Goal: Task Accomplishment & Management: Manage account settings

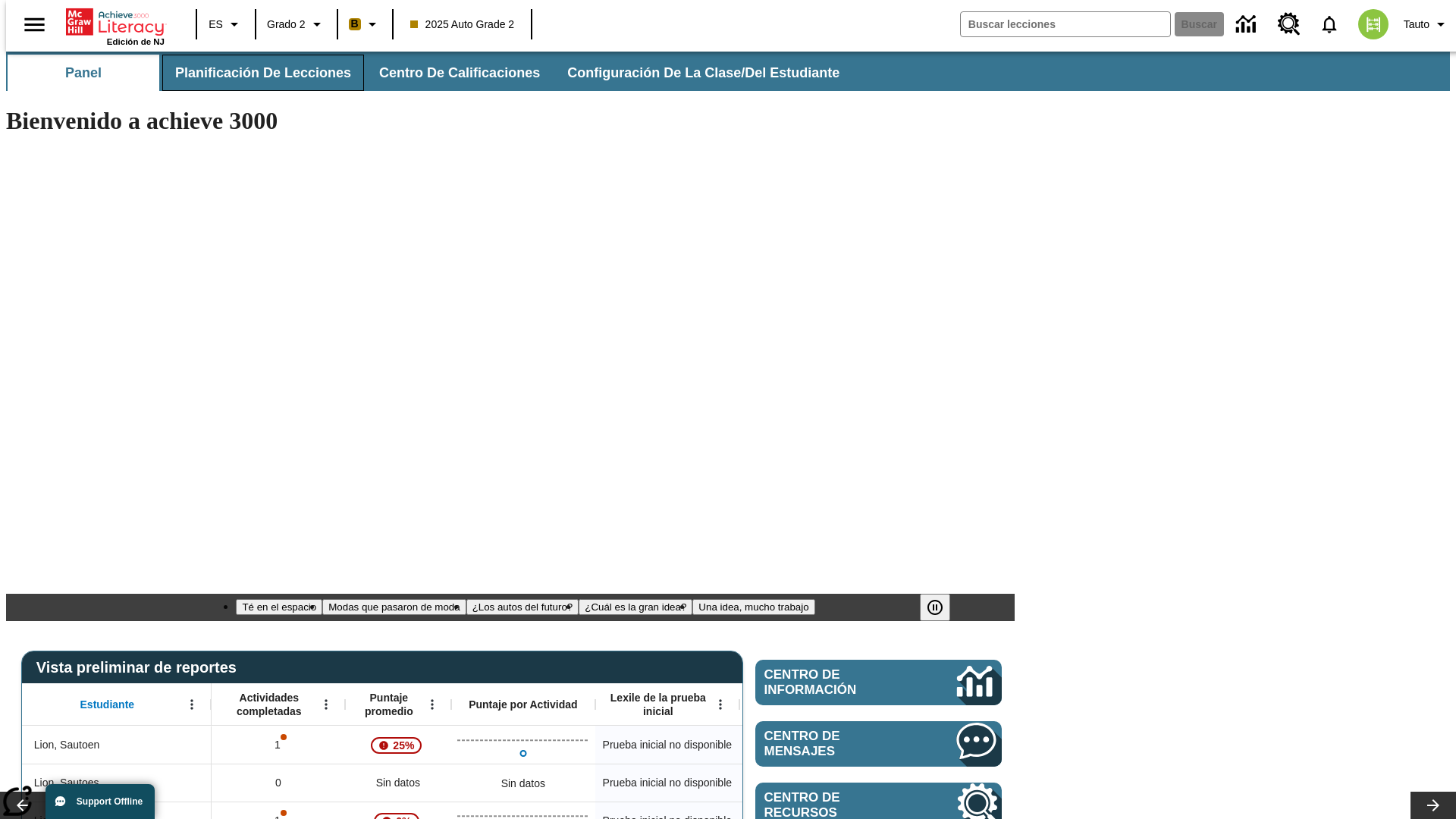
click at [254, 73] on span "Planificación de lecciones" at bounding box center [263, 72] width 176 height 17
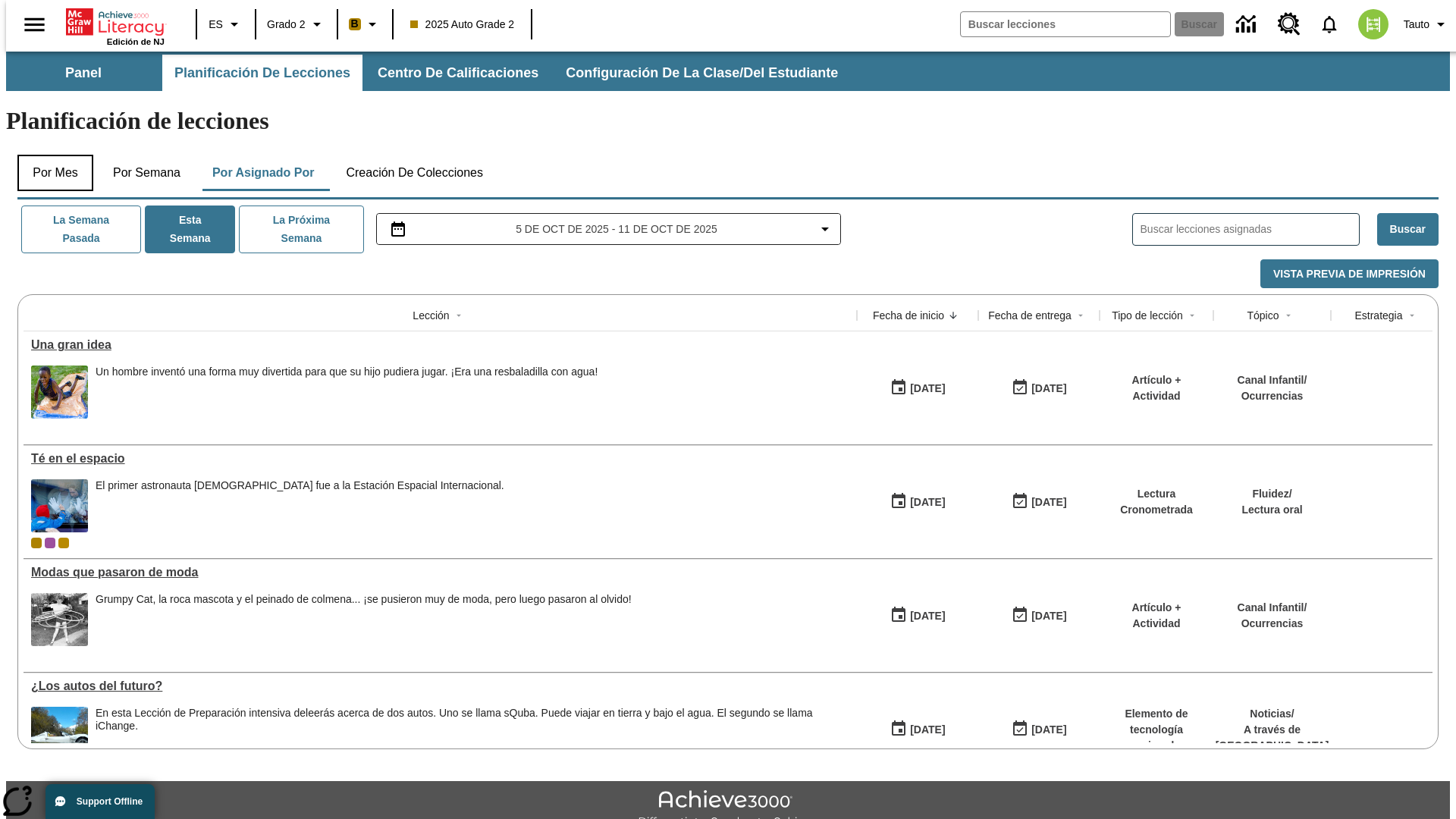
click at [50, 155] on button "Por mes" at bounding box center [54, 173] width 75 height 37
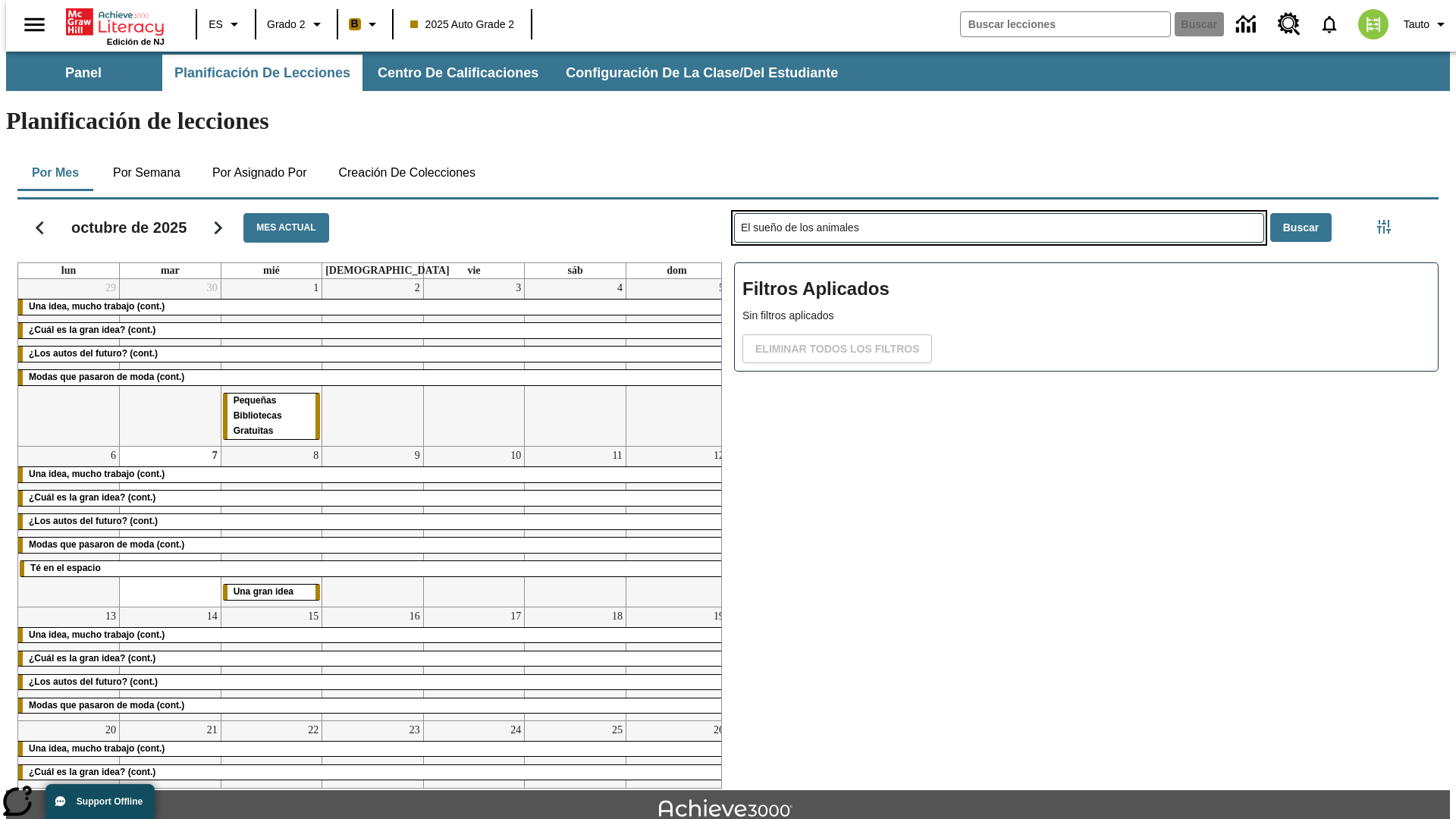
type input "El sueño de los animales"
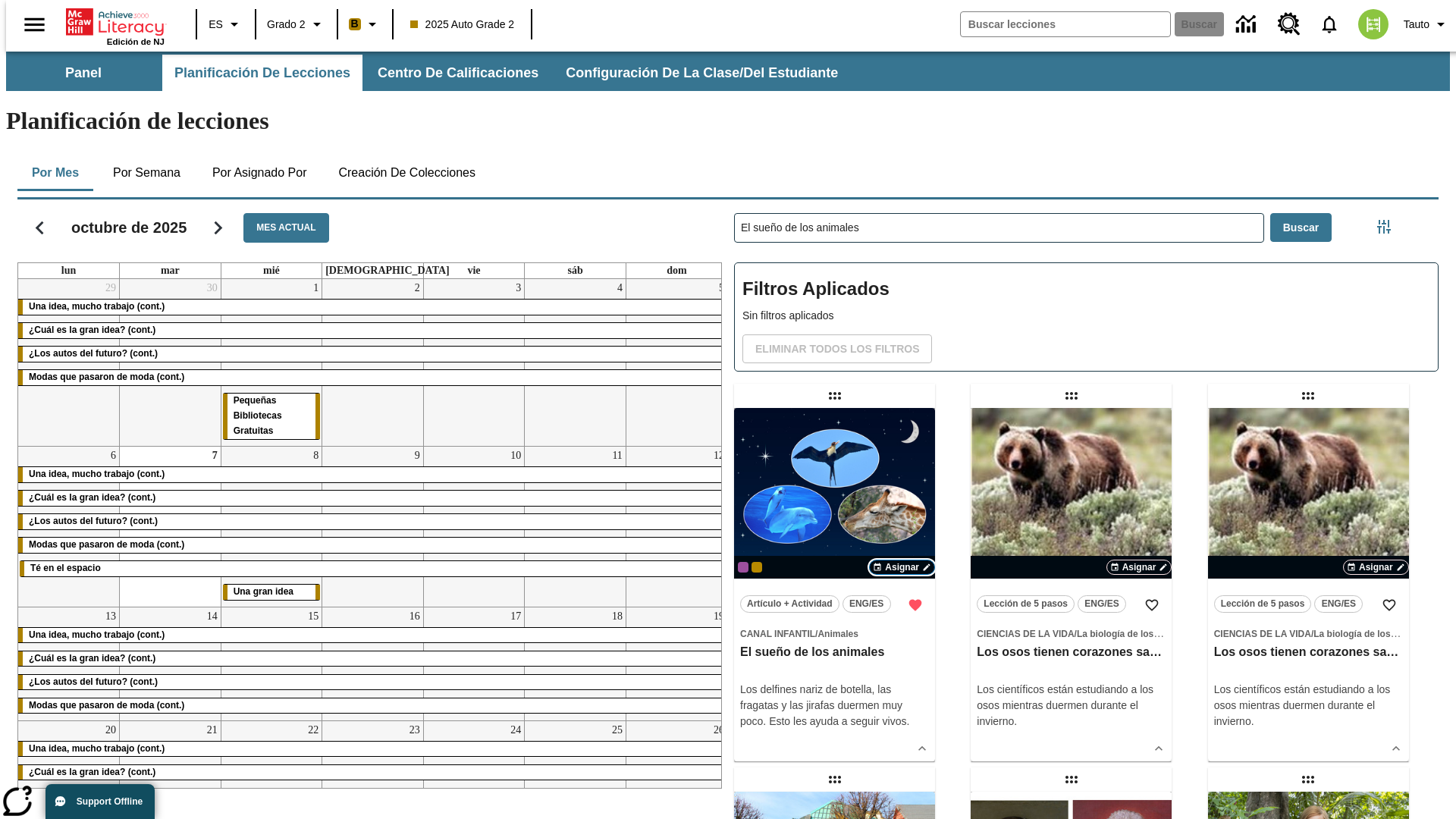
click at [902, 560] on span "Asignar" at bounding box center [902, 567] width 34 height 14
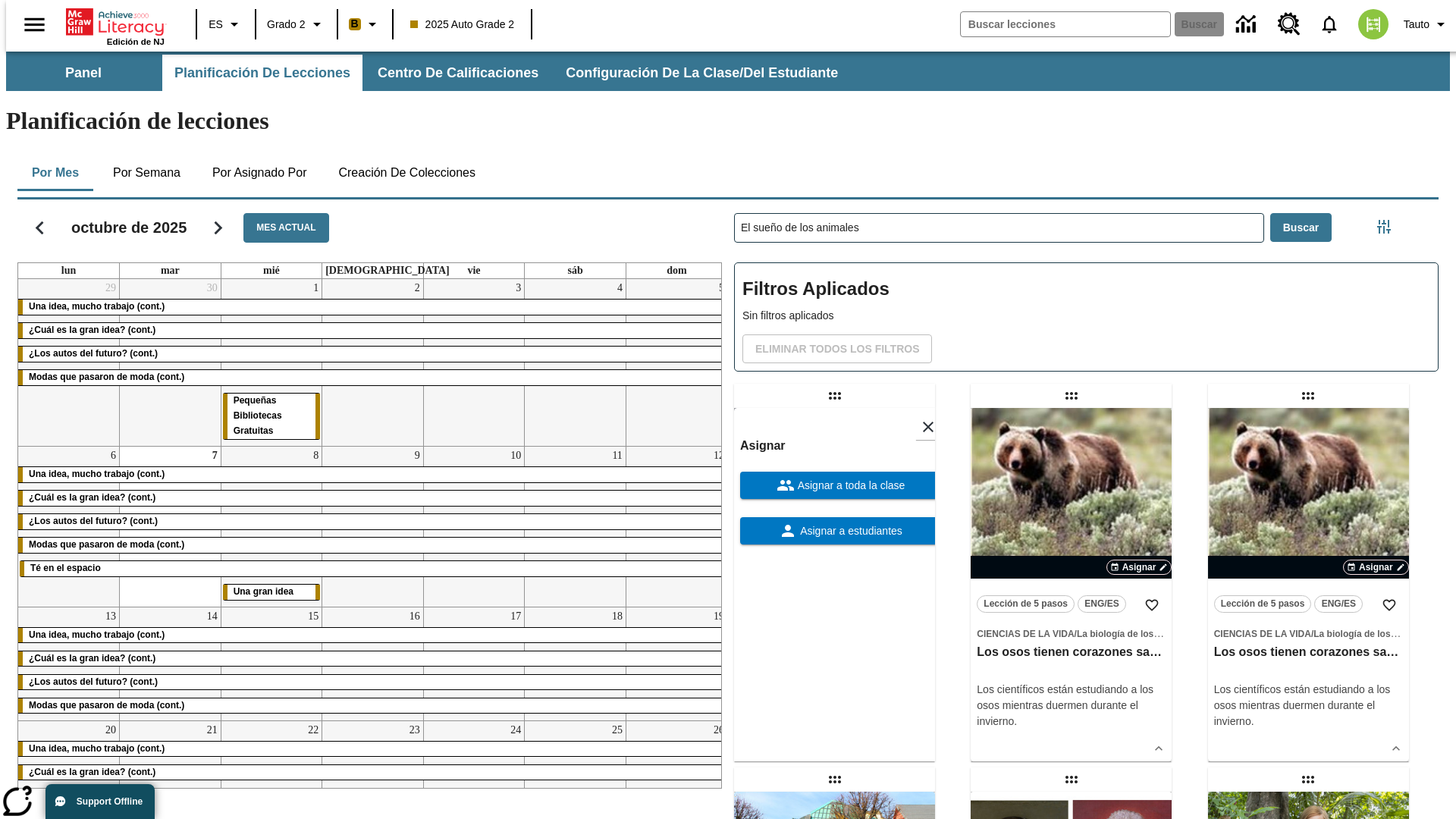
scroll to position [412, 0]
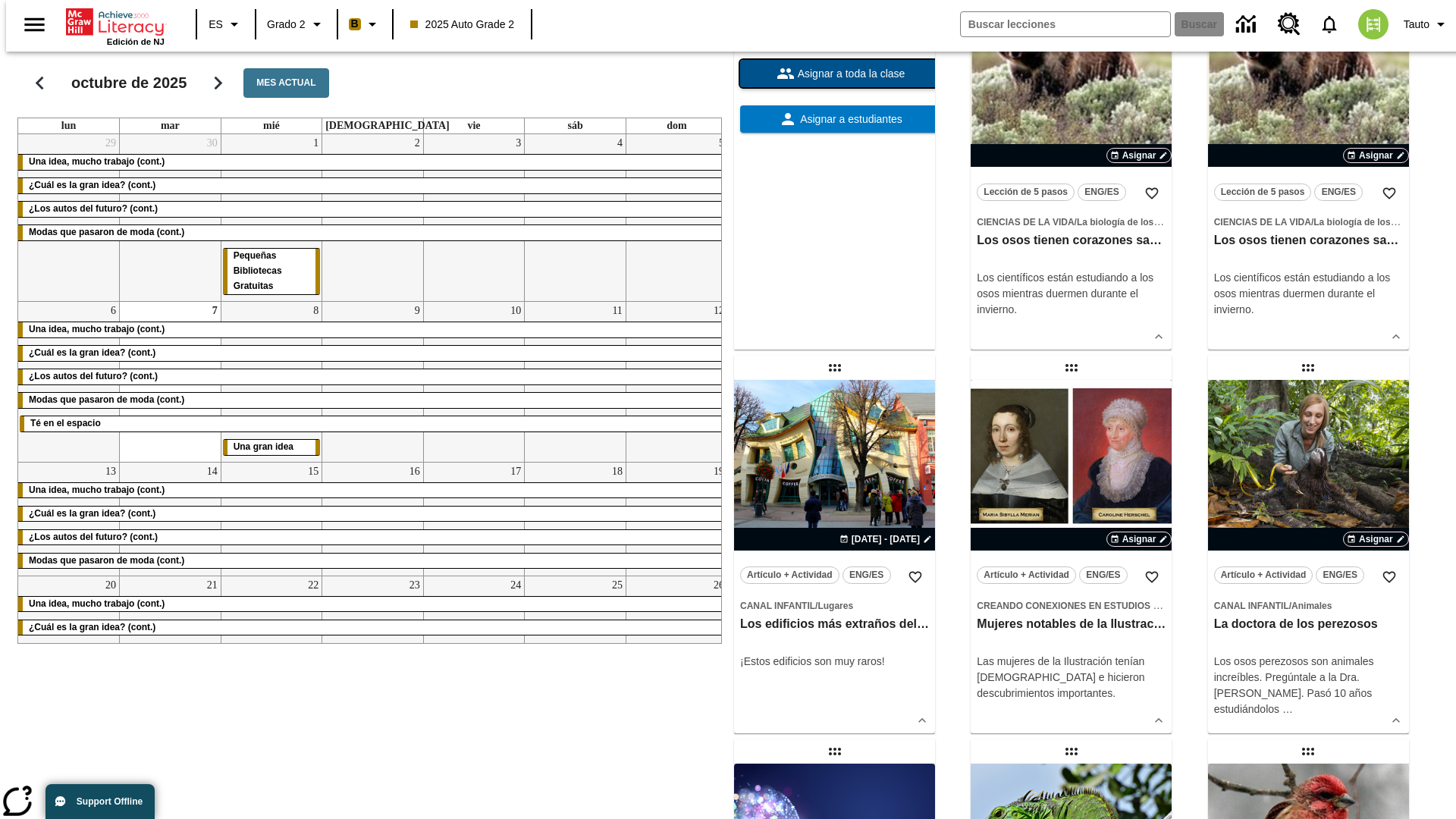
click at [834, 82] on span "Asignar a toda la clase" at bounding box center [850, 74] width 110 height 16
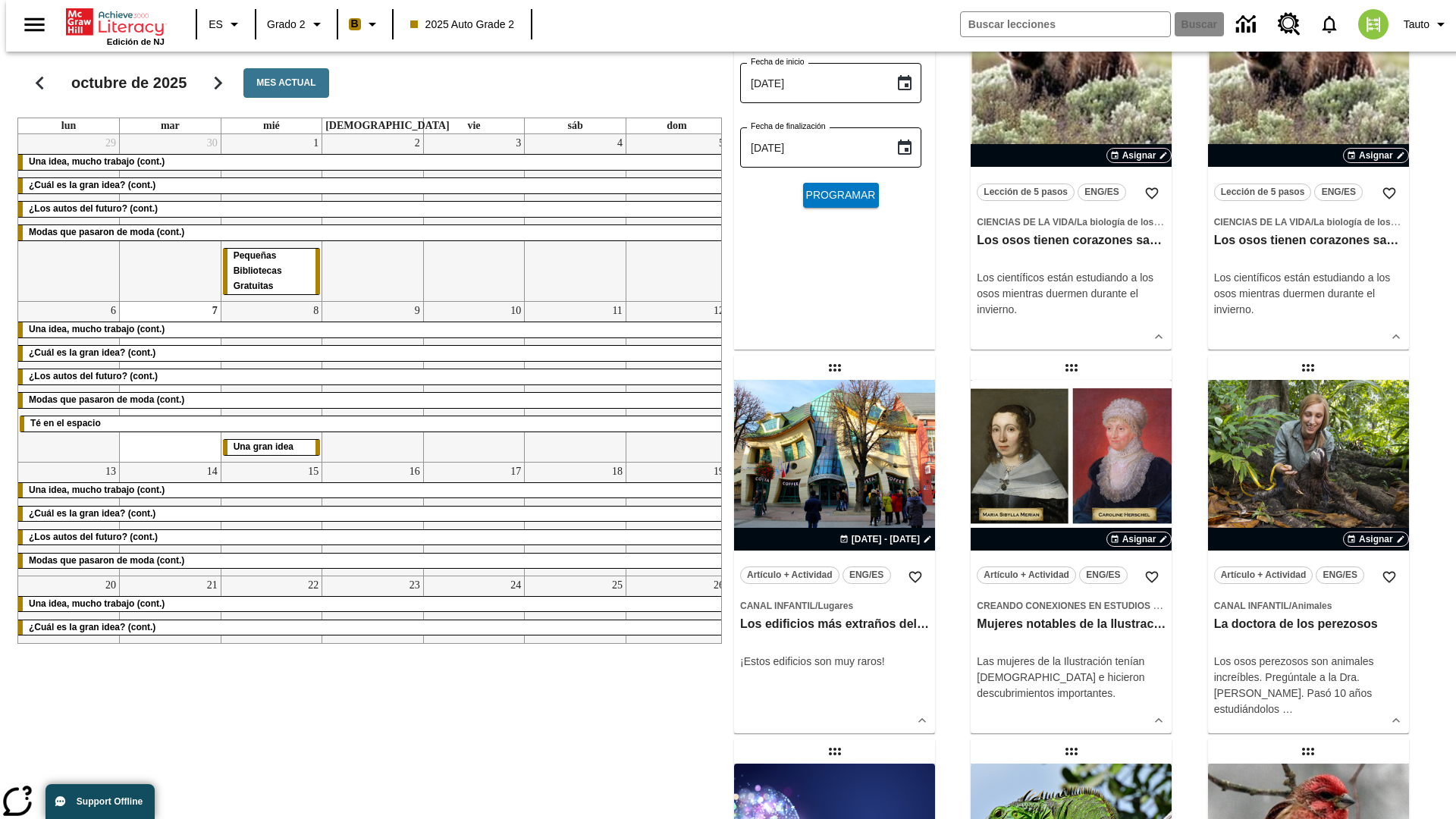
scroll to position [0, 0]
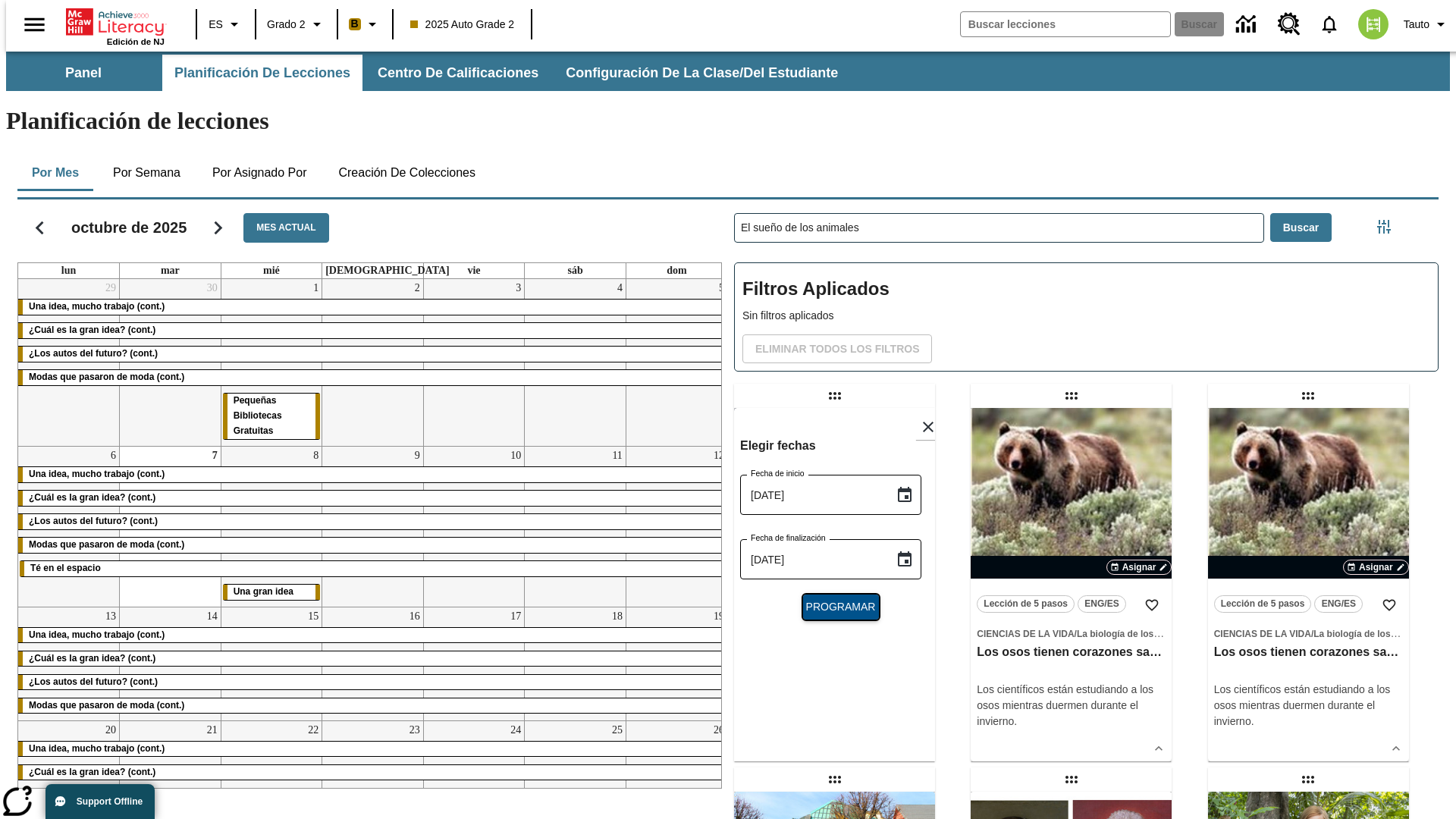
click at [834, 599] on span "Programar" at bounding box center [841, 607] width 70 height 16
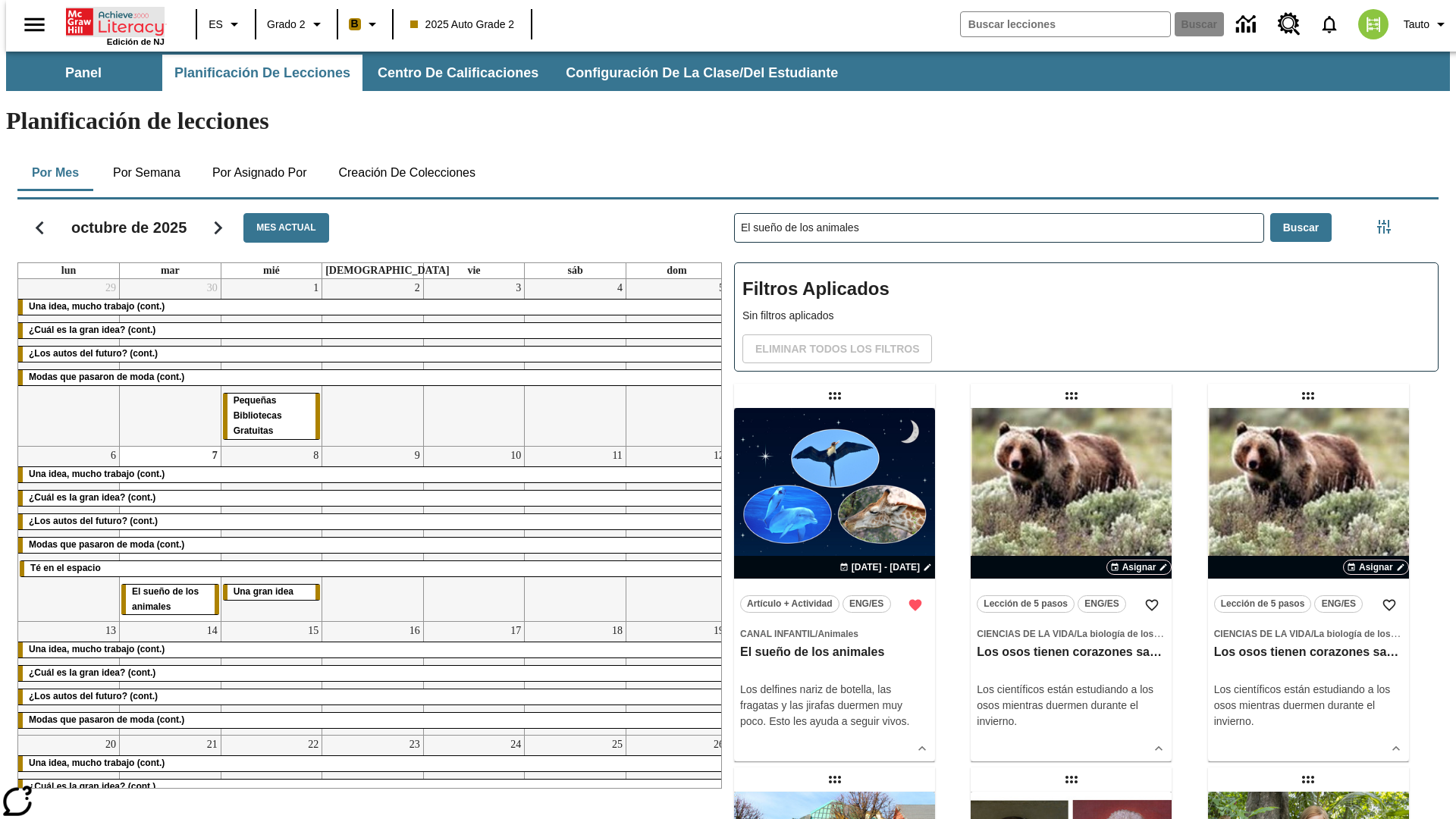
click at [110, 20] on icon "Portada" at bounding box center [116, 21] width 101 height 30
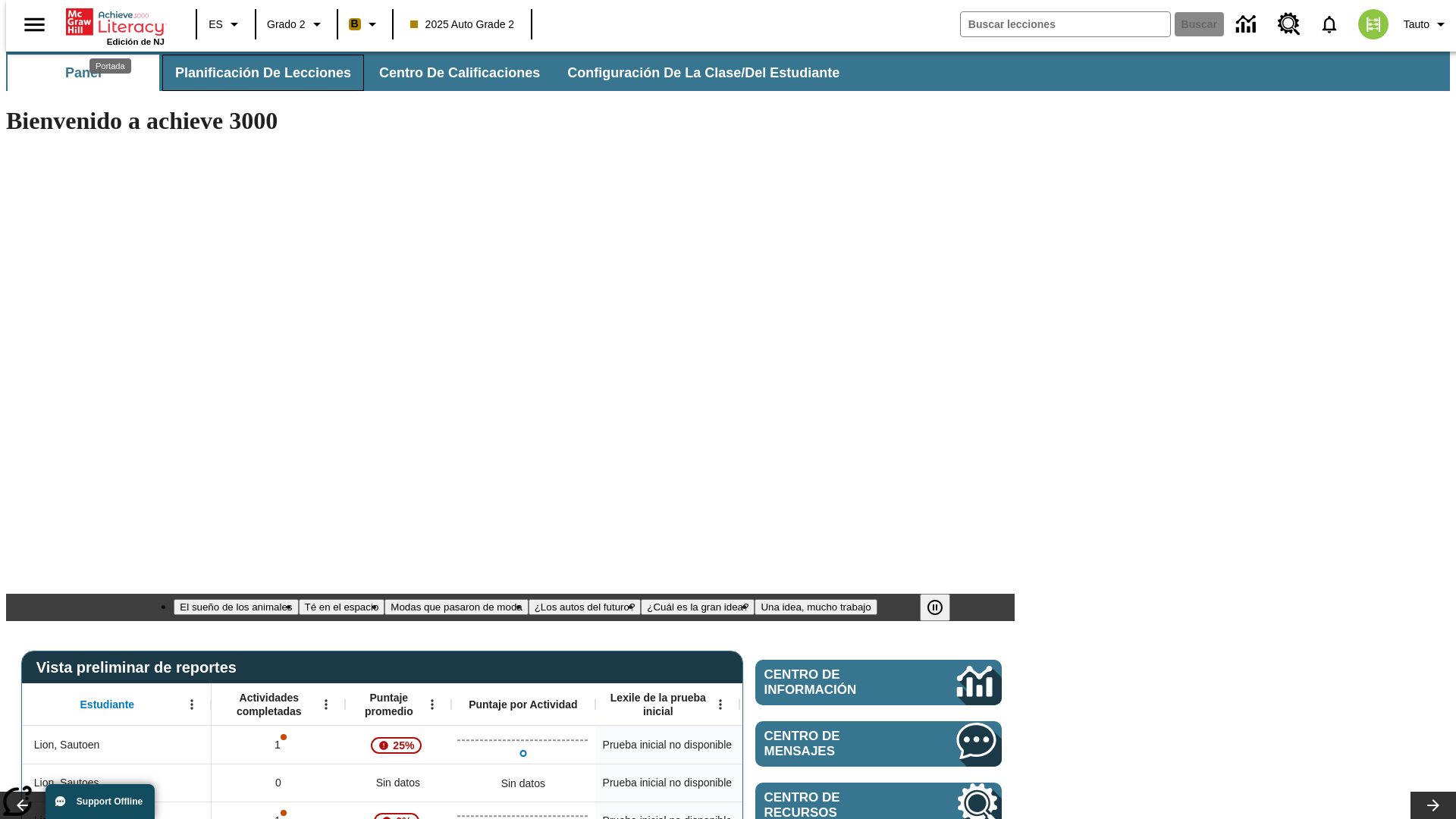
click at [254, 73] on span "Planificación de lecciones" at bounding box center [263, 72] width 176 height 17
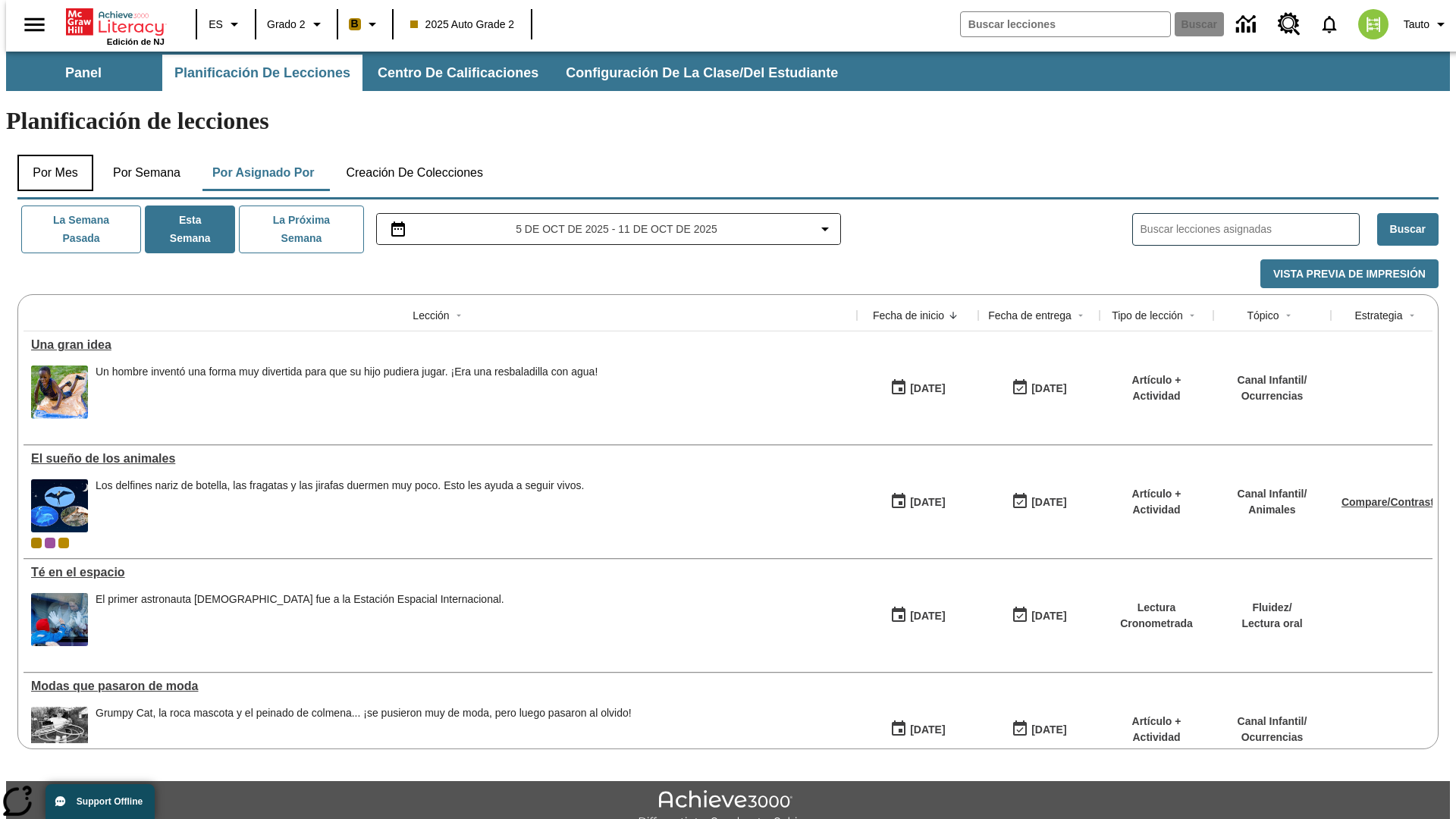
click at [50, 155] on button "Por mes" at bounding box center [54, 173] width 75 height 37
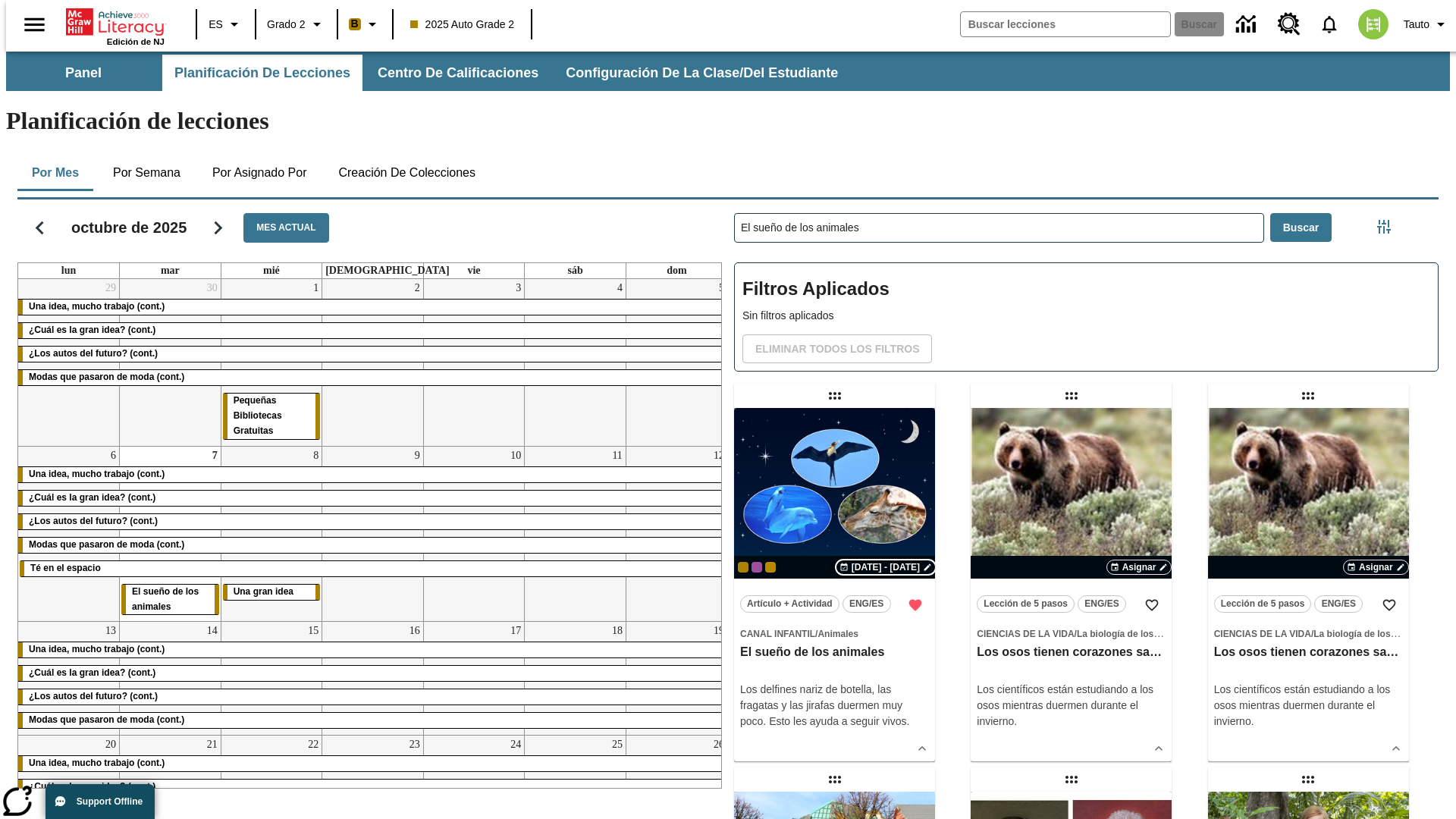
click at [890, 560] on span "[DATE] - [DATE]" at bounding box center [885, 567] width 68 height 14
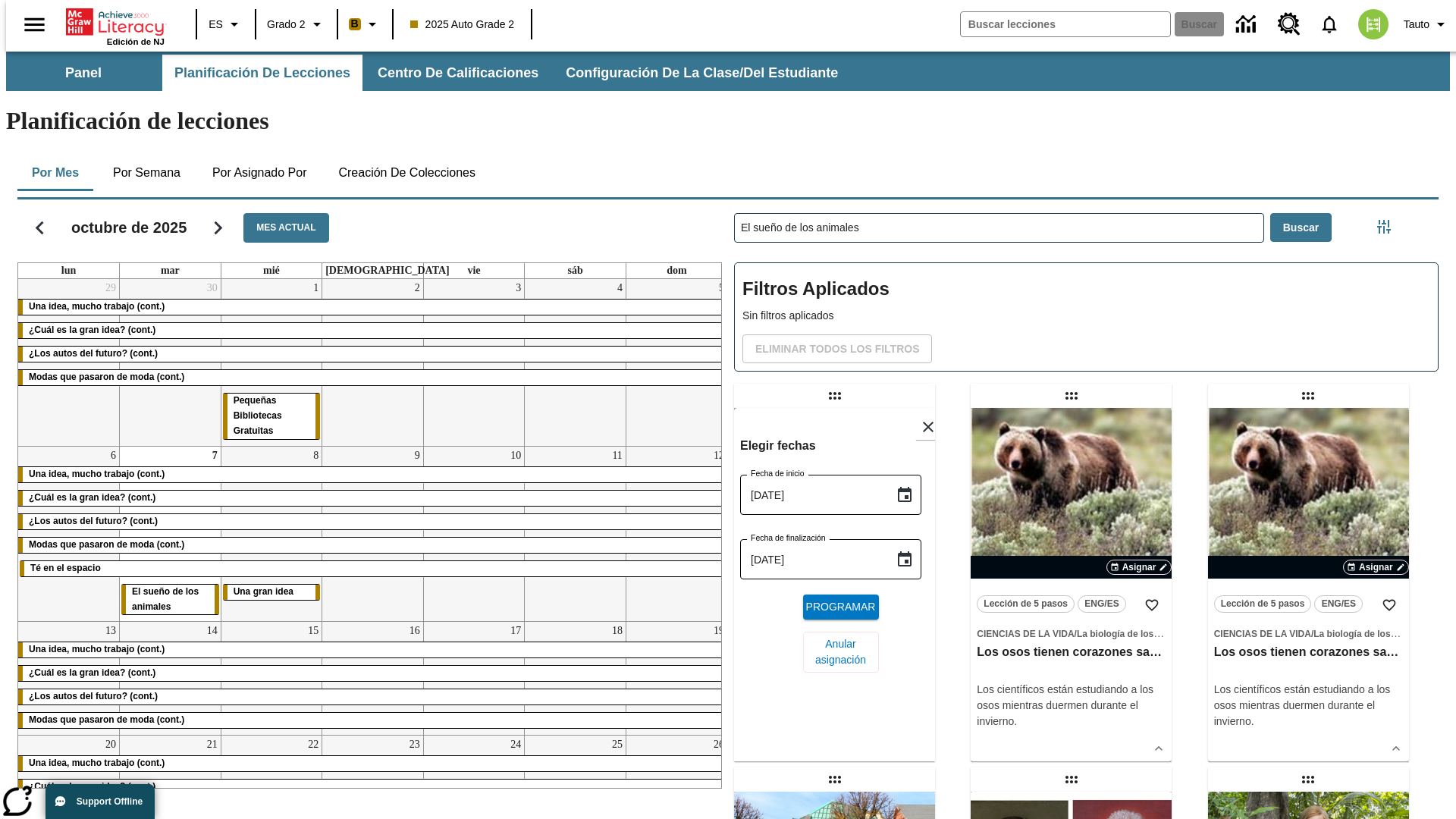
scroll to position [572, 0]
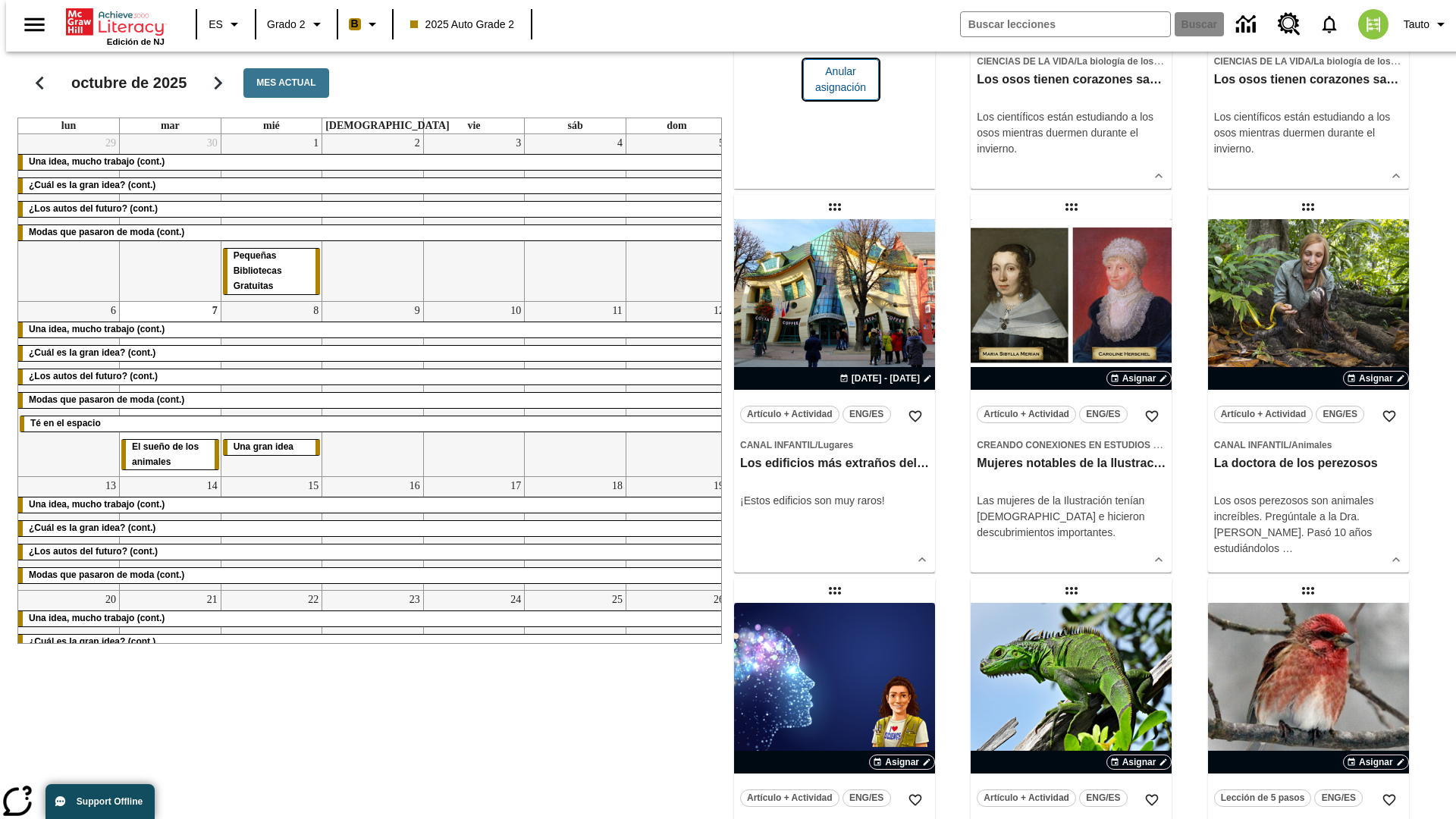
click at [834, 96] on span "Anular asignación" at bounding box center [841, 79] width 52 height 32
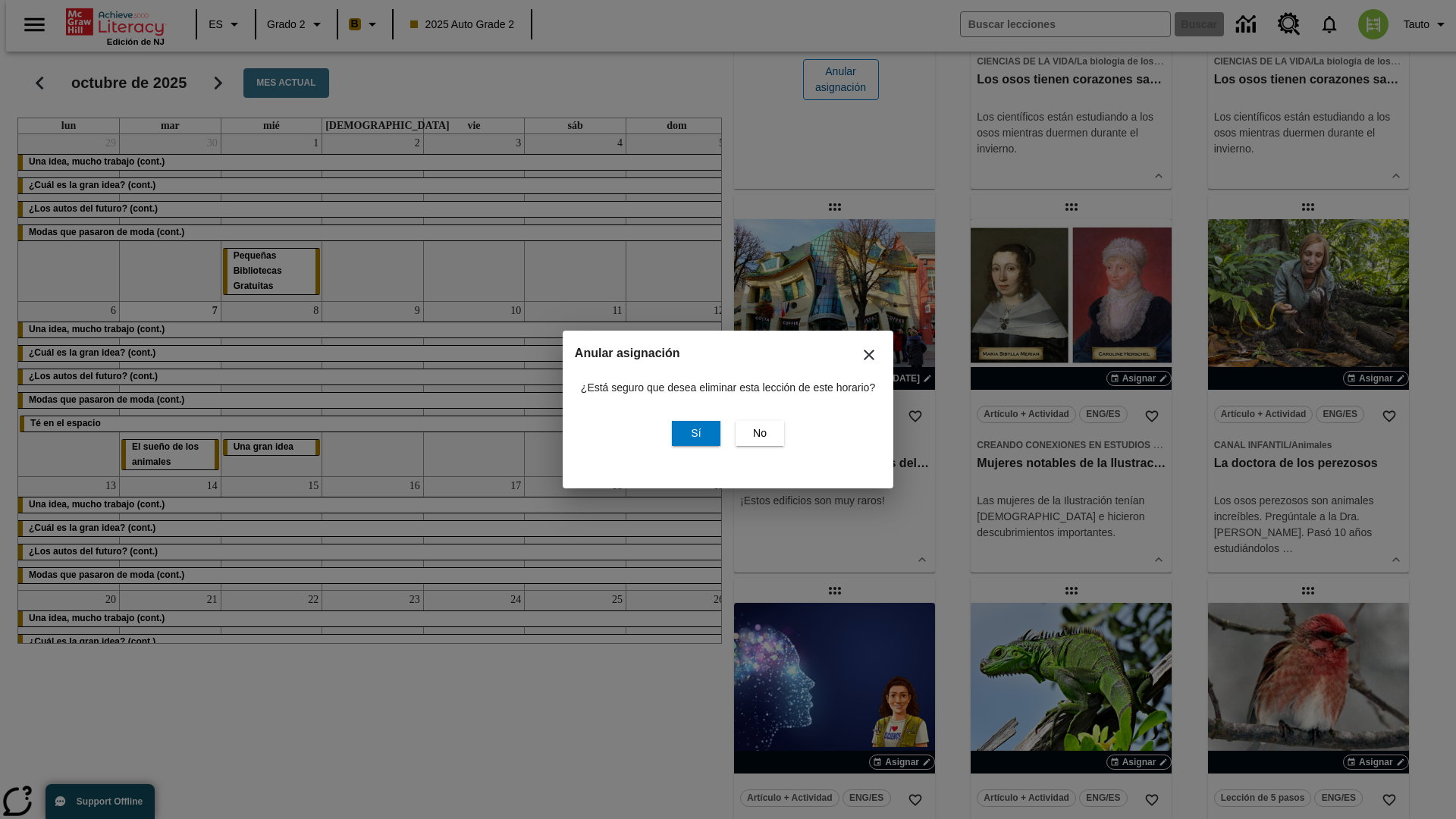
scroll to position [0, 0]
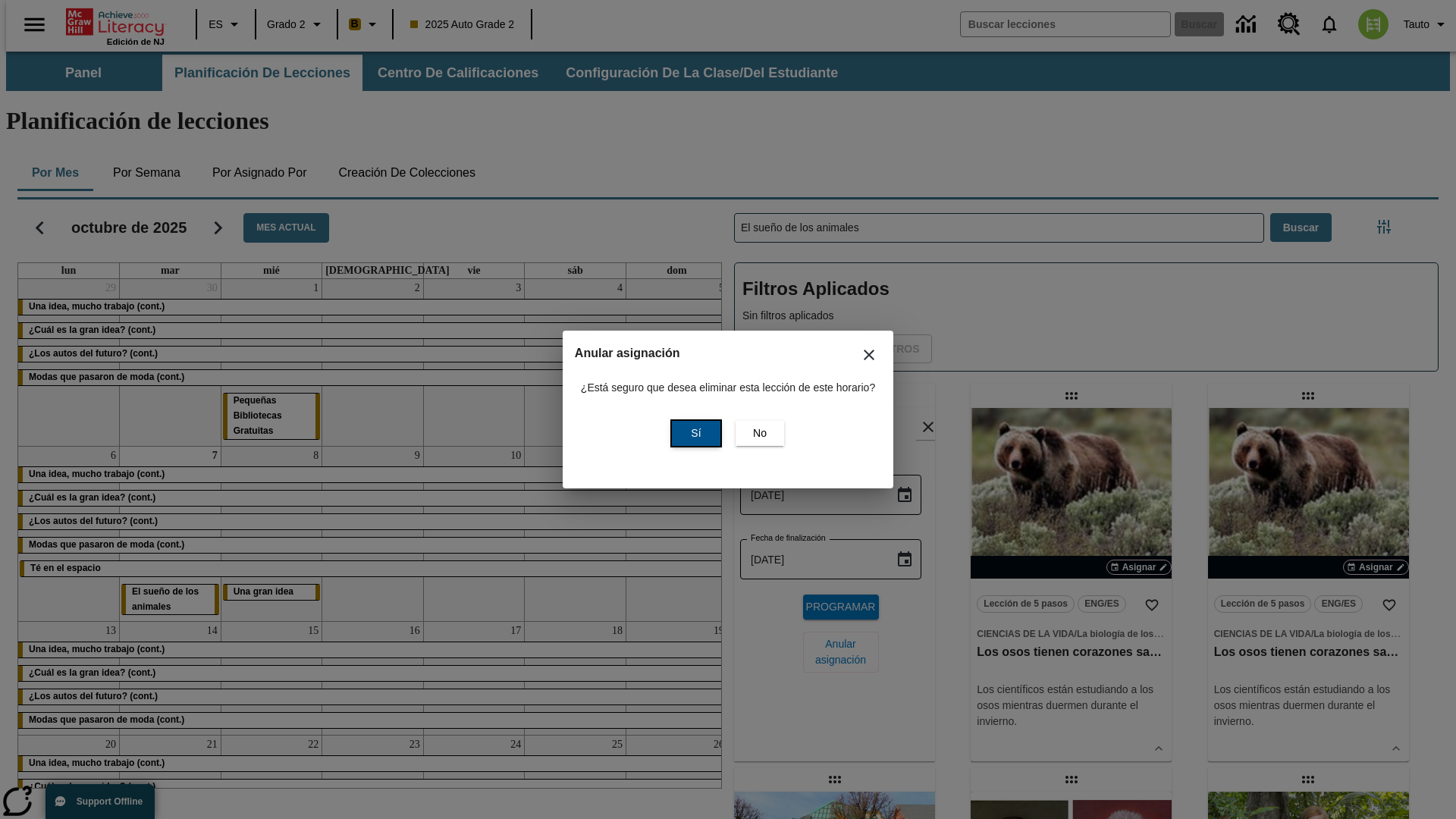
click at [694, 433] on span "Sí" at bounding box center [696, 433] width 10 height 16
